Goal: Download file/media

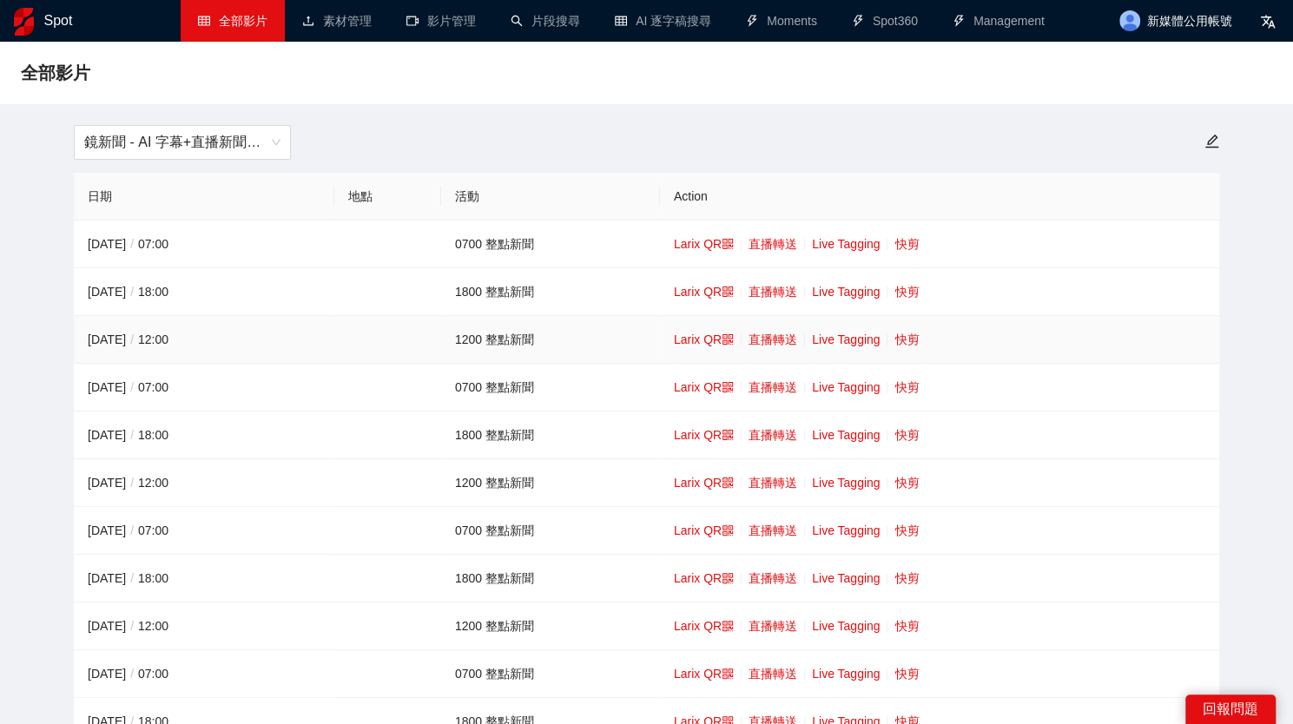
drag, startPoint x: 898, startPoint y: 336, endPoint x: 886, endPoint y: 340, distance: 12.6
click at [898, 336] on link "快剪" at bounding box center [906, 340] width 24 height 14
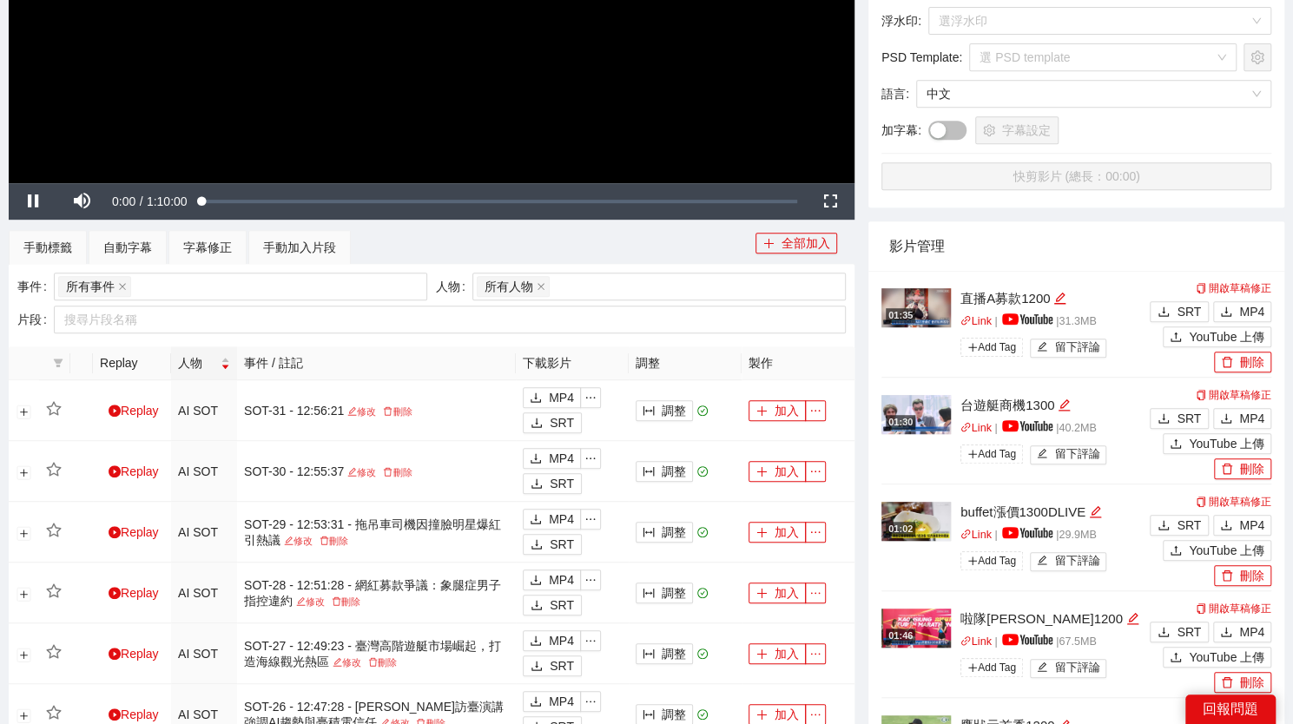
scroll to position [442, 0]
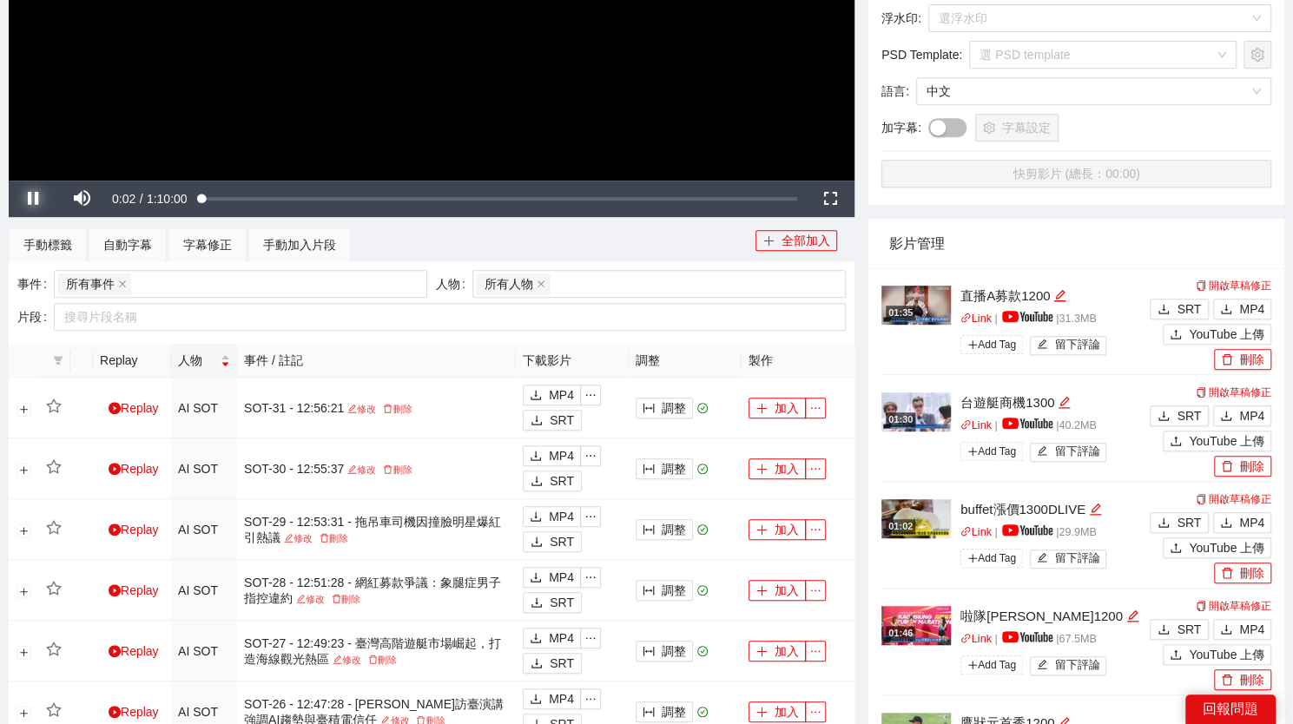
click at [41, 199] on span "Video Player" at bounding box center [33, 199] width 49 height 0
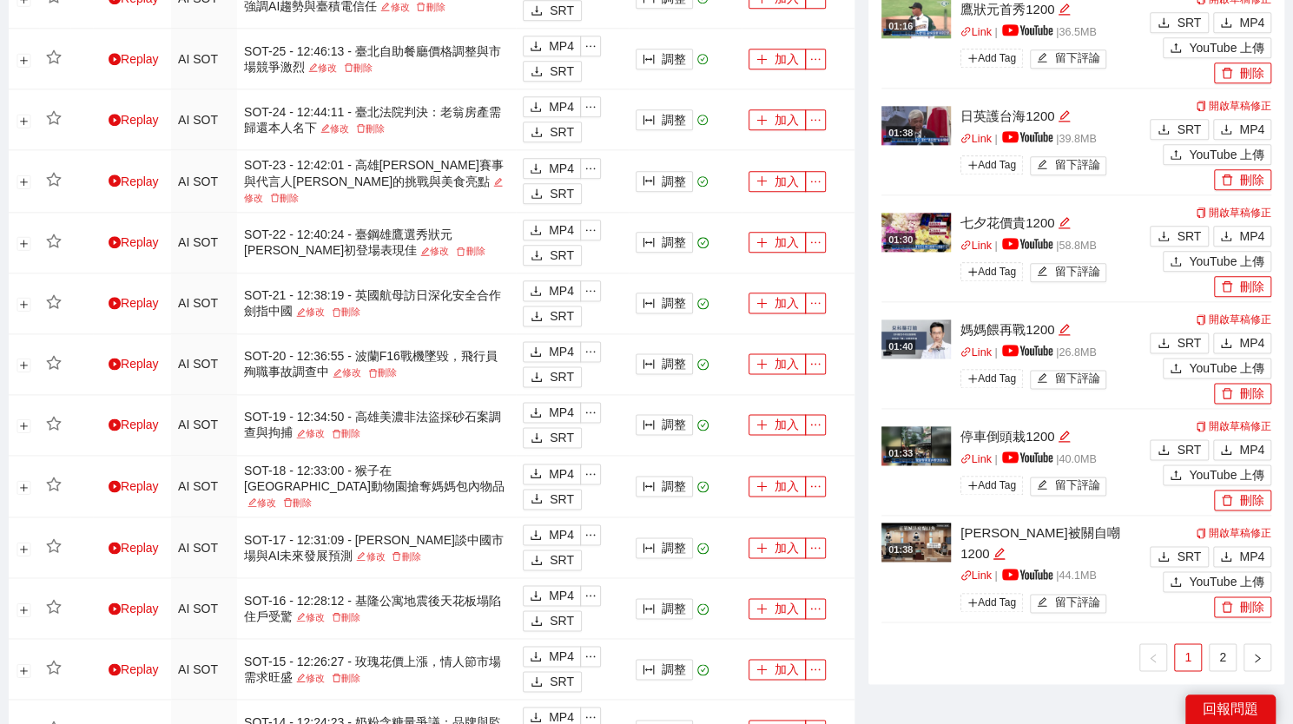
scroll to position [1165, 0]
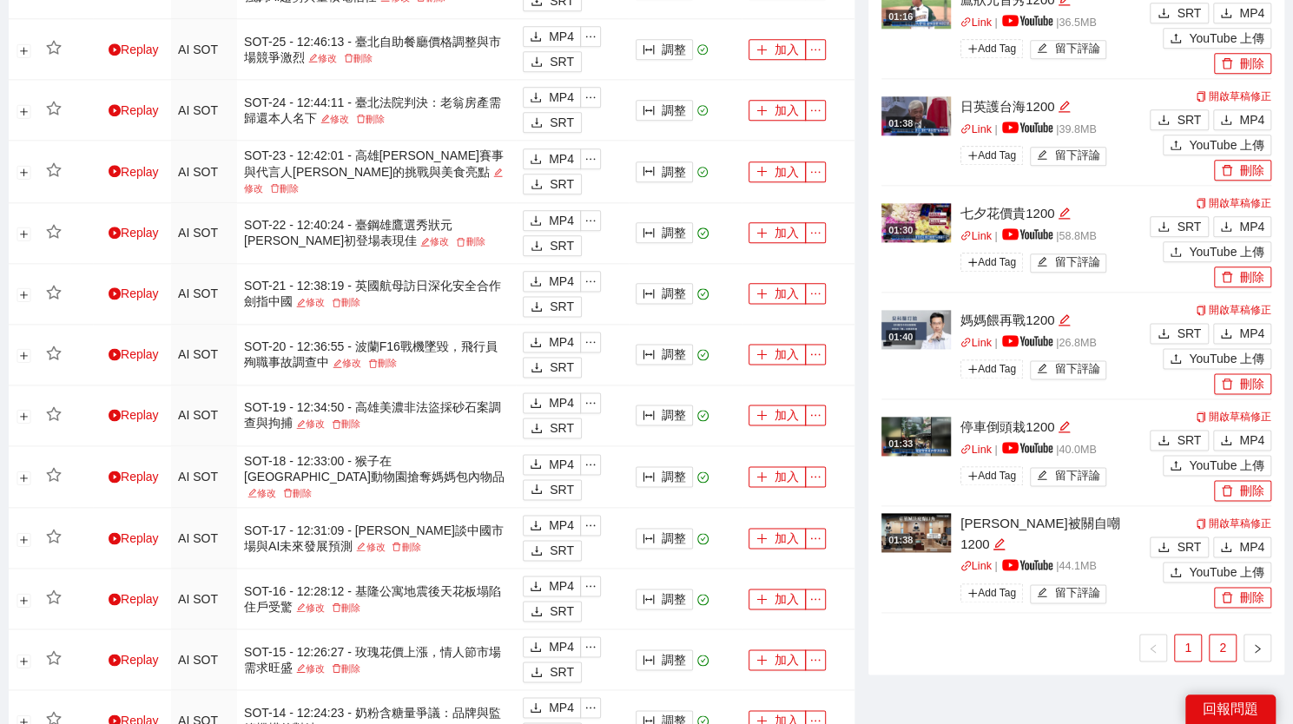
click at [1219, 636] on link "2" at bounding box center [1223, 648] width 26 height 26
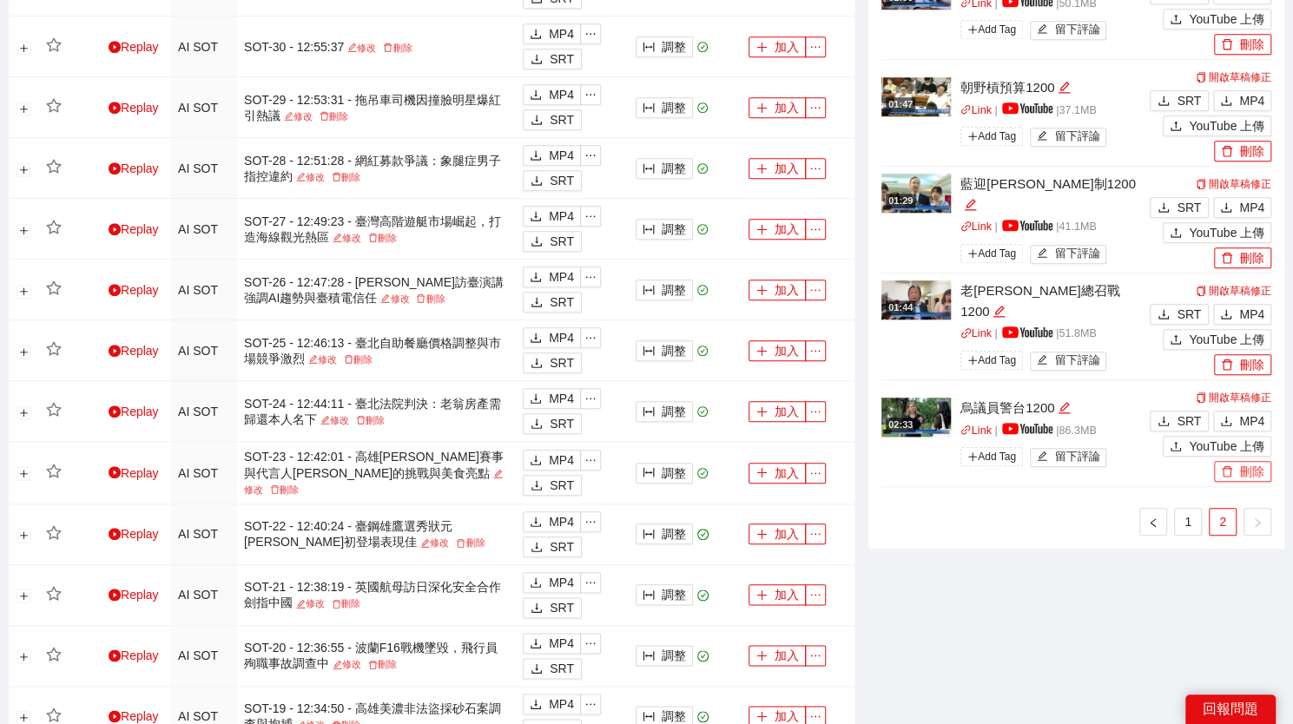
scroll to position [859, 0]
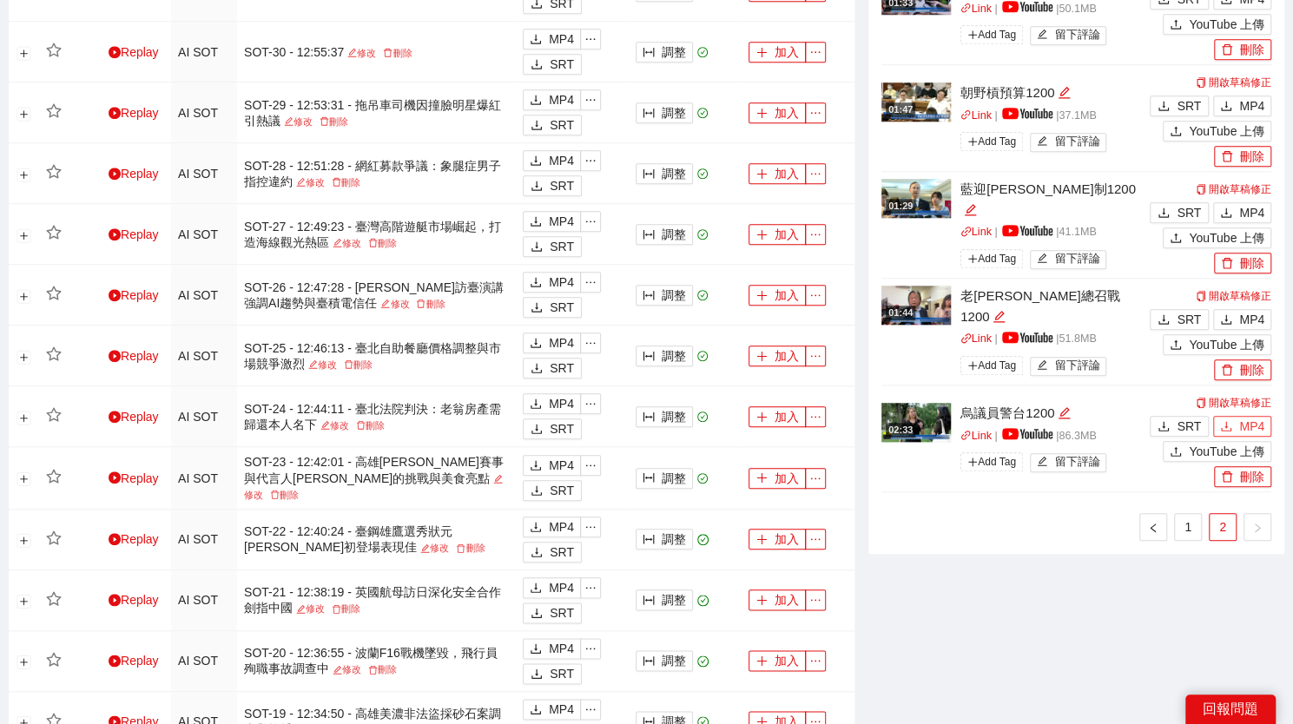
click at [1248, 425] on span "MP4" at bounding box center [1251, 426] width 25 height 19
click at [1239, 319] on button "MP4" at bounding box center [1242, 319] width 58 height 21
click at [1248, 214] on span "MP4" at bounding box center [1251, 212] width 25 height 19
click at [1243, 106] on span "MP4" at bounding box center [1251, 105] width 25 height 19
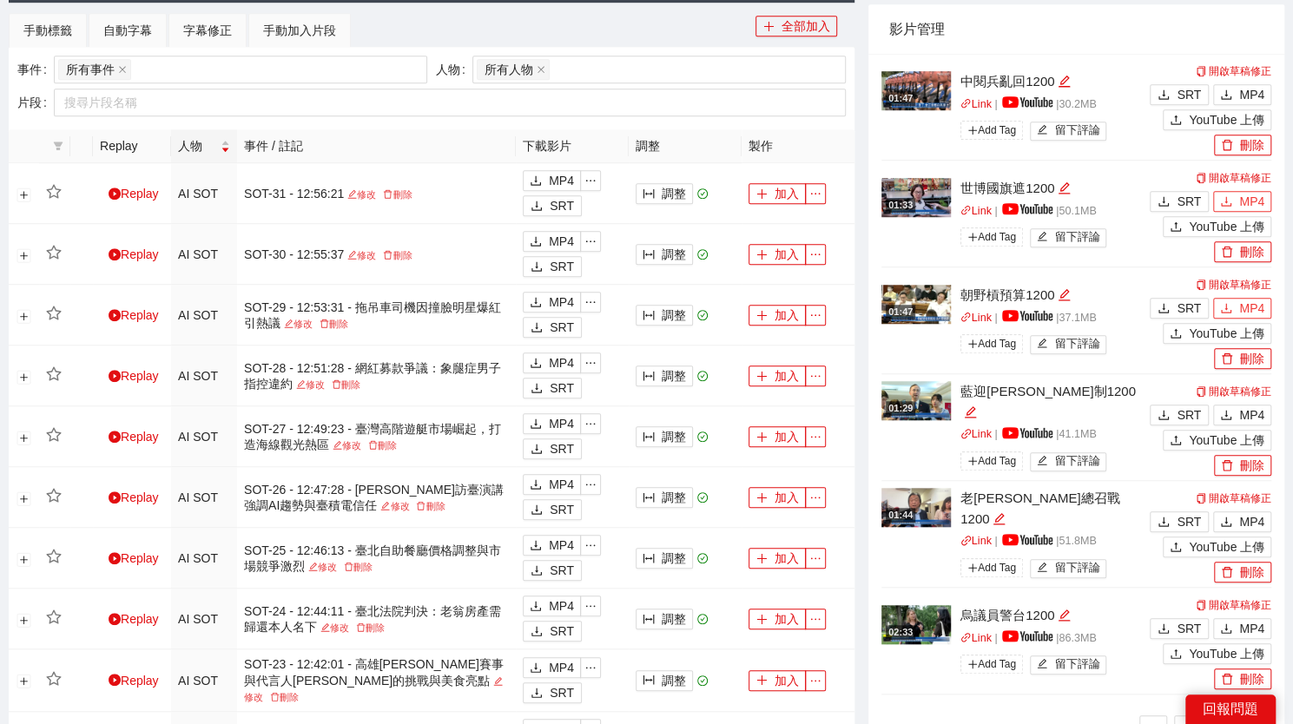
scroll to position [656, 0]
